Goal: Information Seeking & Learning: Get advice/opinions

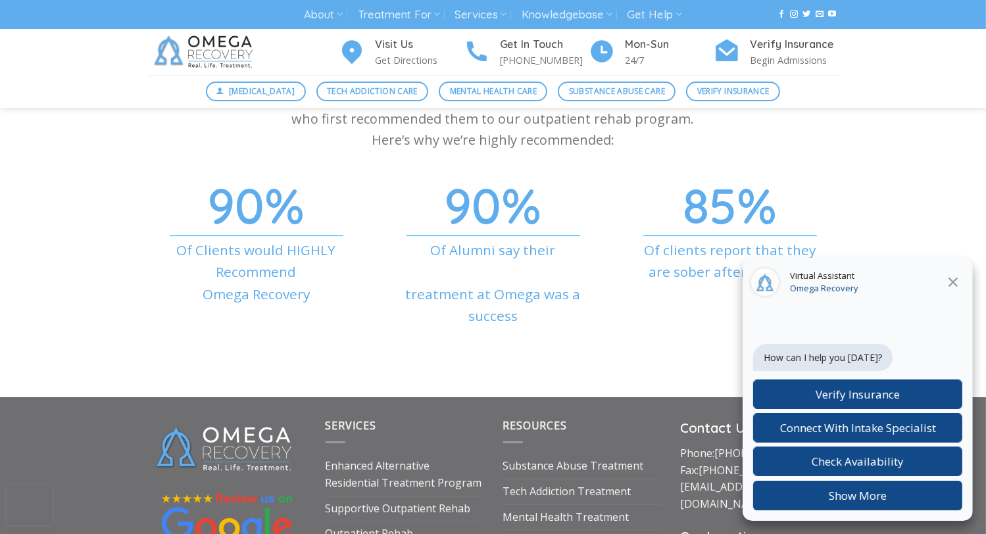
scroll to position [4380, 0]
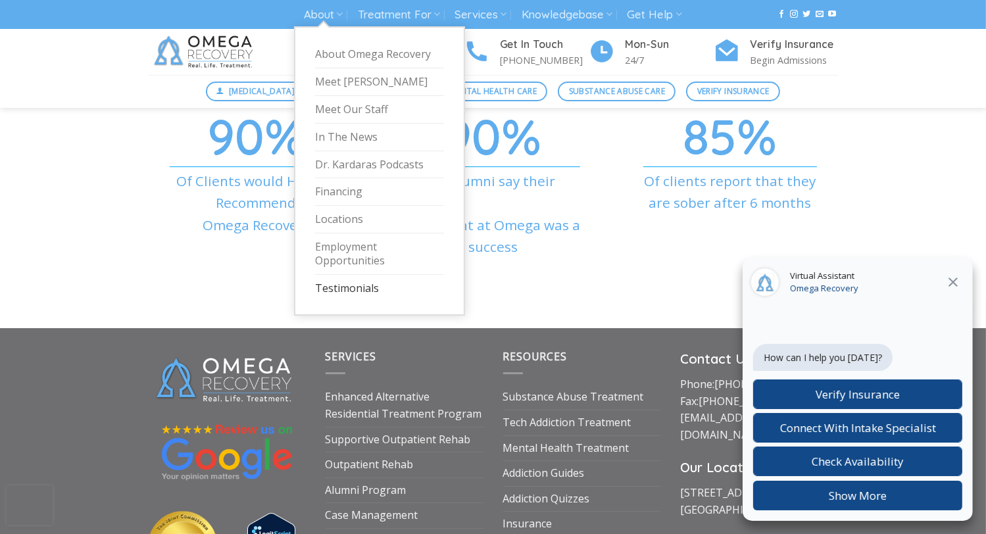
click at [370, 283] on link "Testimonials" at bounding box center [379, 288] width 129 height 27
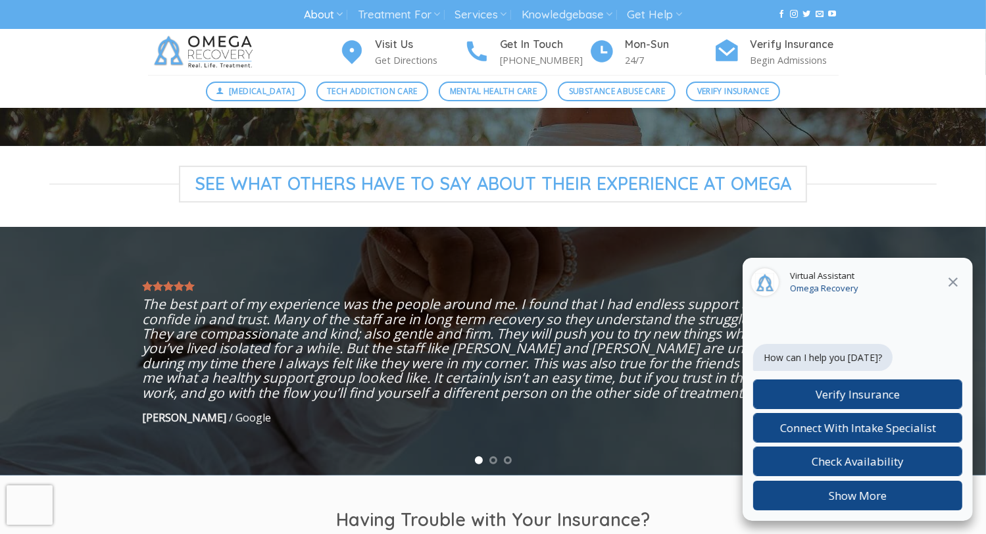
scroll to position [237, 0]
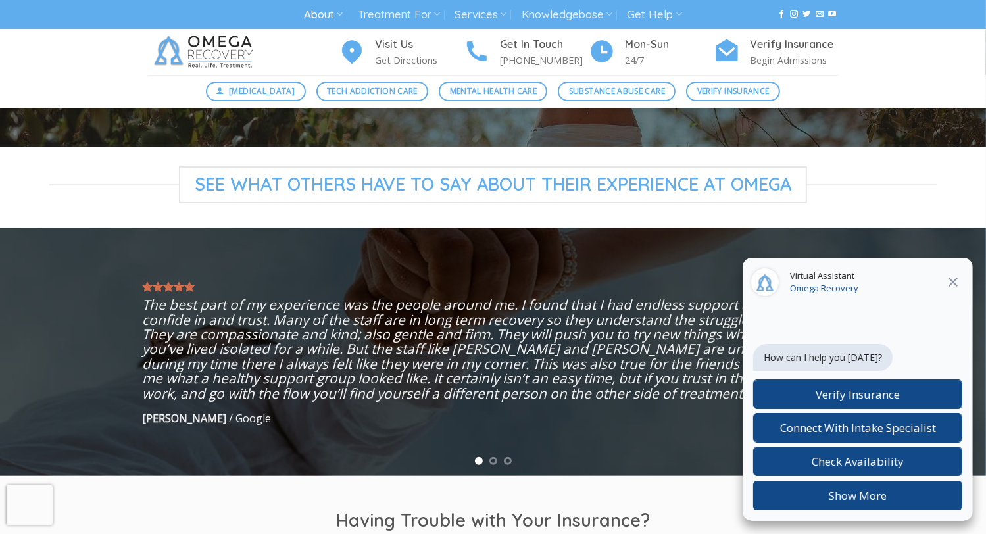
click at [963, 281] on button at bounding box center [953, 282] width 24 height 17
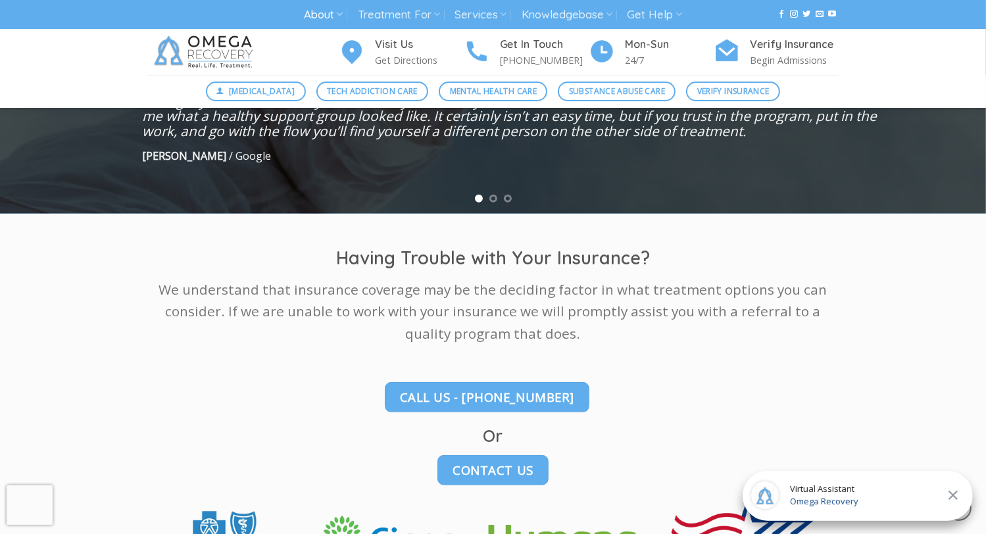
scroll to position [418, 0]
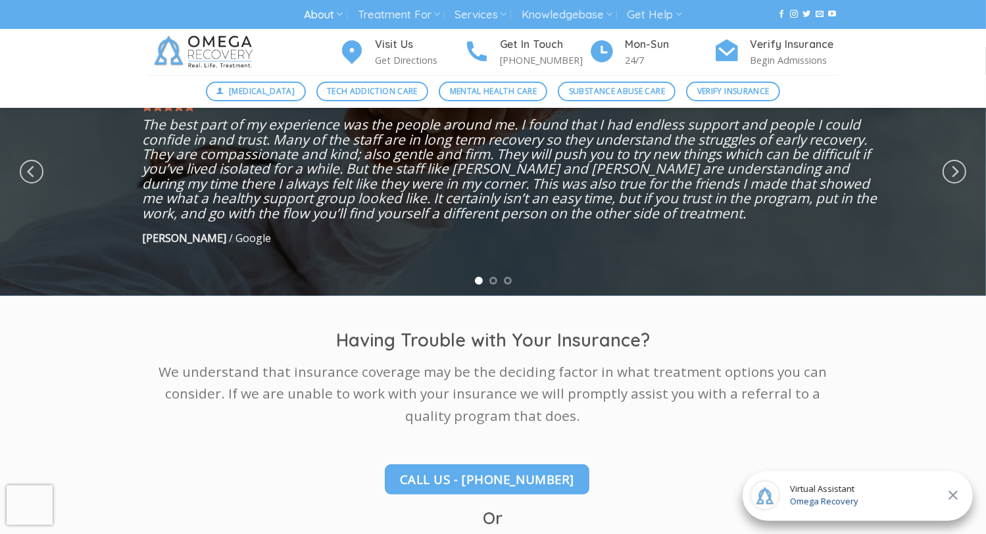
click at [487, 270] on div at bounding box center [493, 171] width 986 height 249
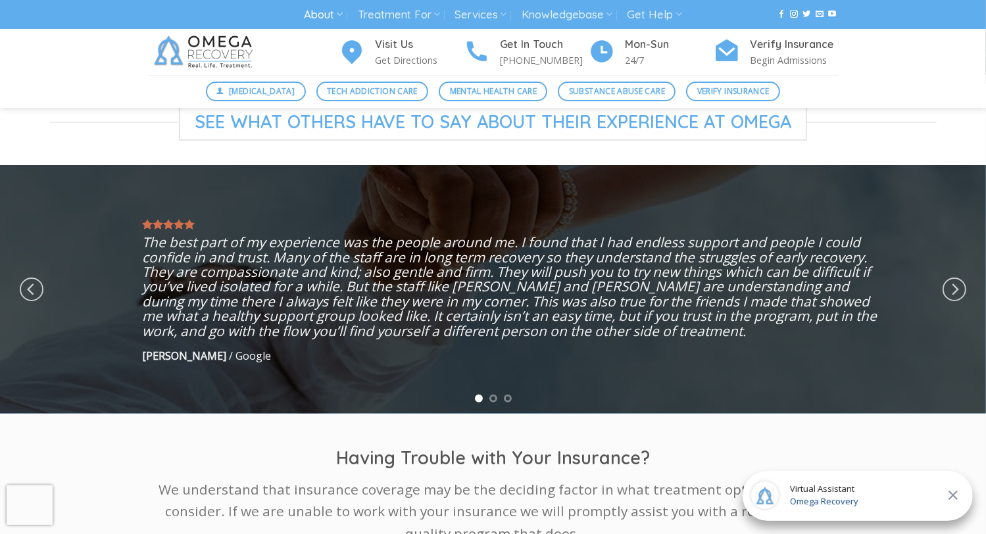
scroll to position [298, 0]
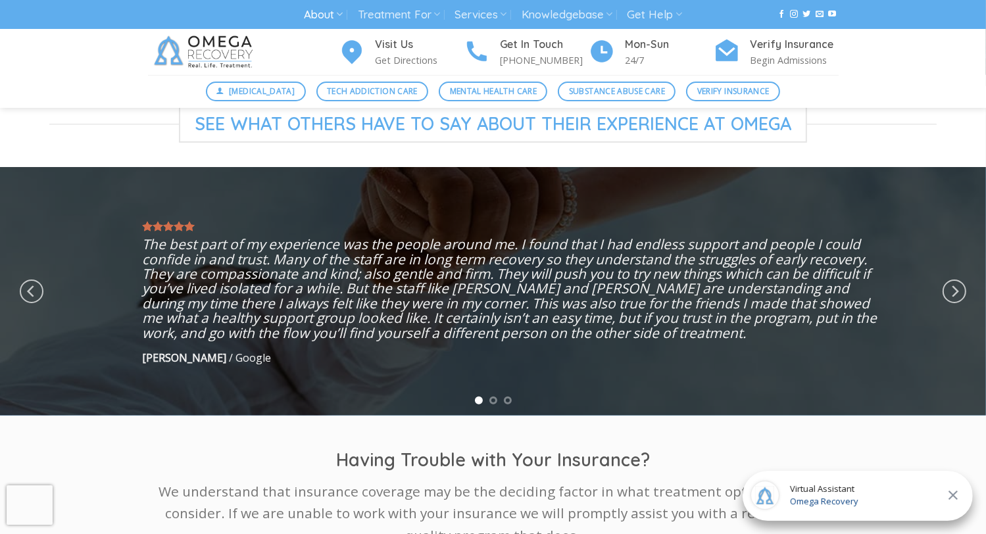
click at [494, 412] on div at bounding box center [493, 291] width 986 height 249
click at [494, 410] on div at bounding box center [493, 291] width 986 height 249
click at [494, 403] on li "Page dot 2" at bounding box center [493, 401] width 8 height 8
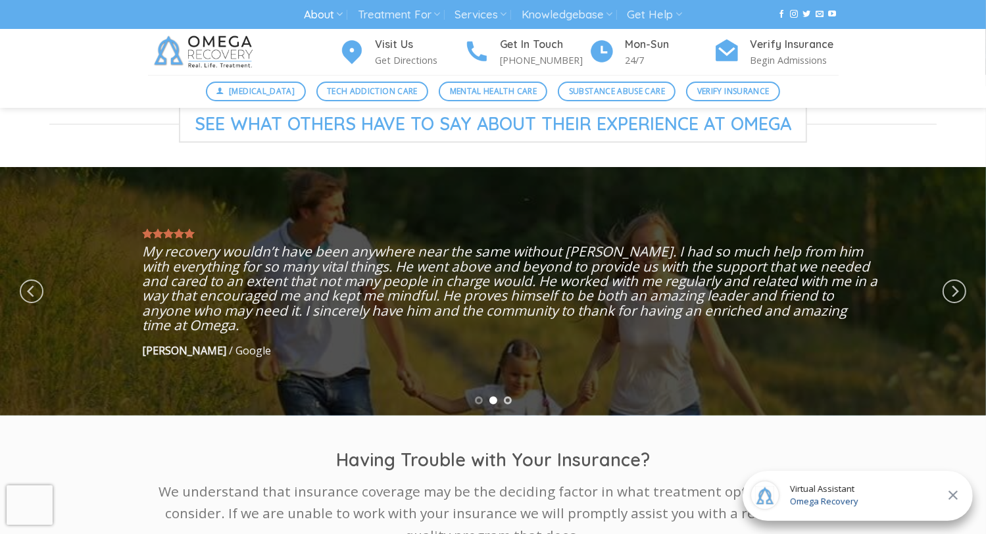
click at [508, 398] on li "Page dot 3" at bounding box center [508, 401] width 8 height 8
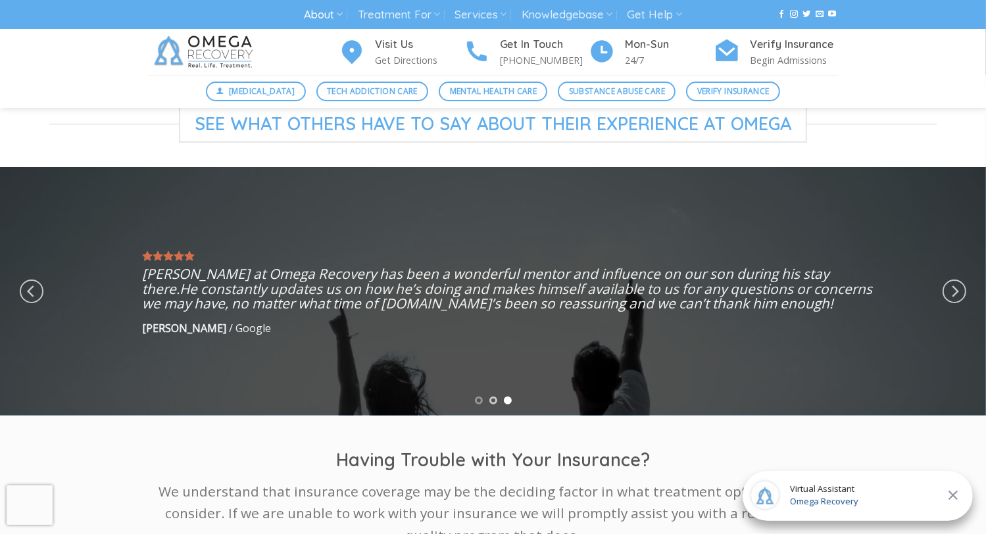
click at [495, 398] on li "Page dot 2" at bounding box center [493, 401] width 8 height 8
